Goal: Check status: Check status

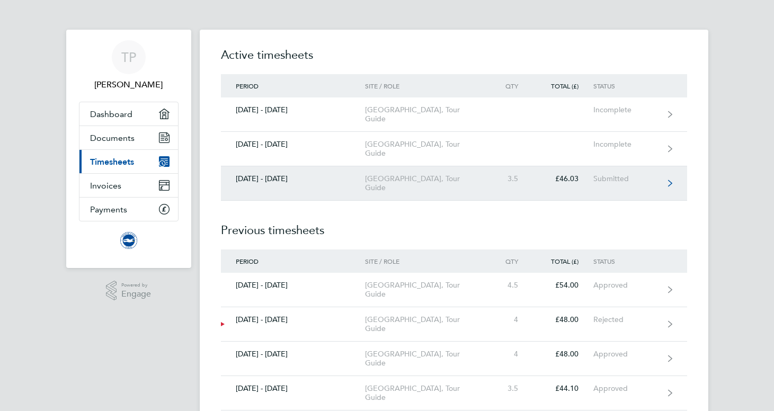
click at [267, 184] on link "[DATE] - [DATE] American Express Community Stadium, Tour Guide 3.5 £46.03 Submi…" at bounding box center [454, 183] width 466 height 34
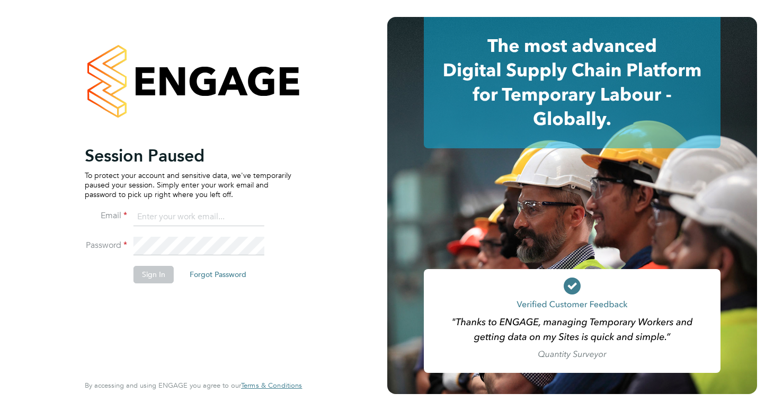
type input "[PERSON_NAME][EMAIL_ADDRESS][DOMAIN_NAME]"
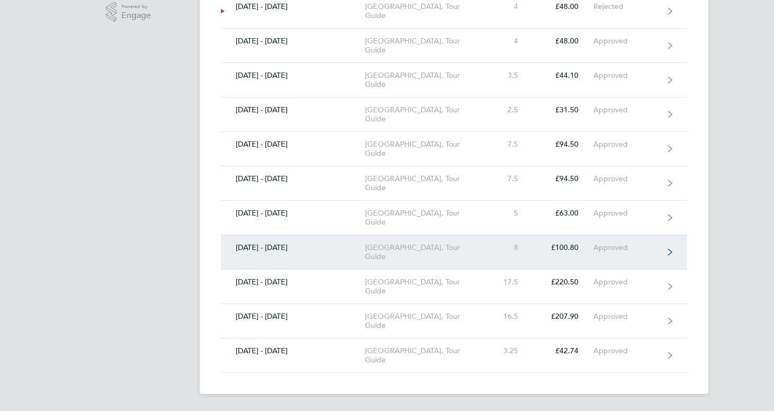
scroll to position [279, 0]
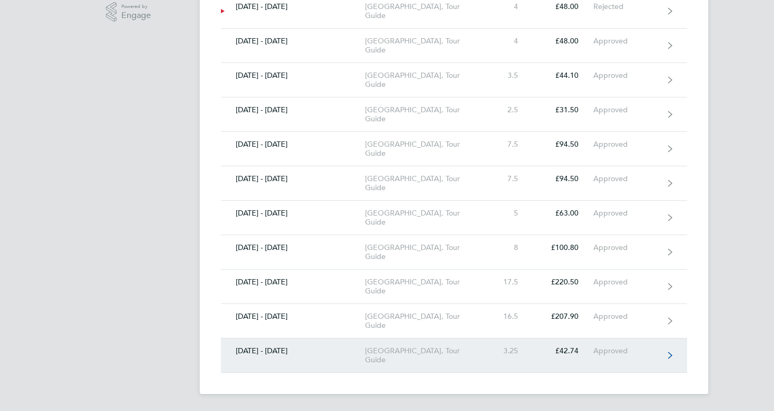
click at [277, 353] on div "[DATE] - [DATE]" at bounding box center [293, 350] width 145 height 9
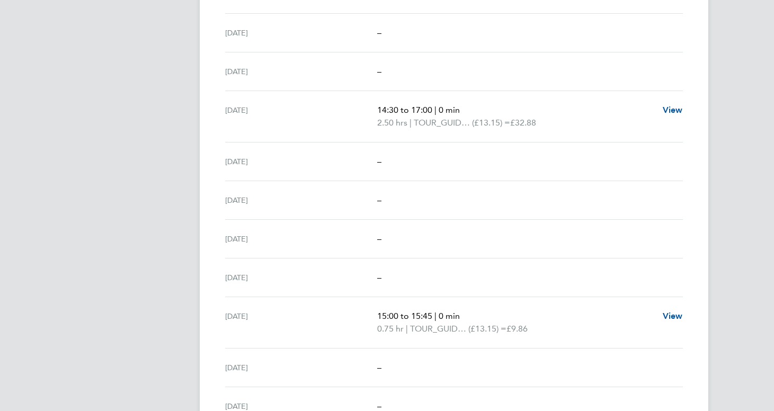
scroll to position [650, 0]
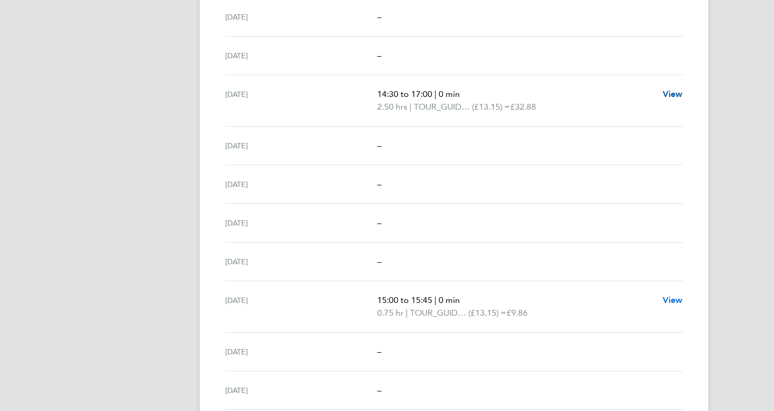
click at [672, 300] on span "View" at bounding box center [673, 300] width 20 height 10
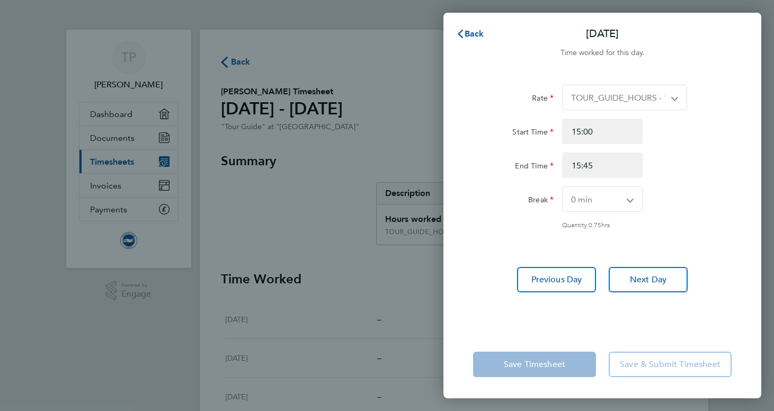
click at [380, 48] on div "Back [DATE] Time worked for this day. Rate TOUR_GUIDE_HOURS - 13.15 Start Time …" at bounding box center [387, 205] width 774 height 411
click at [467, 30] on span "Back" at bounding box center [474, 34] width 20 height 10
